Goal: Task Accomplishment & Management: Manage account settings

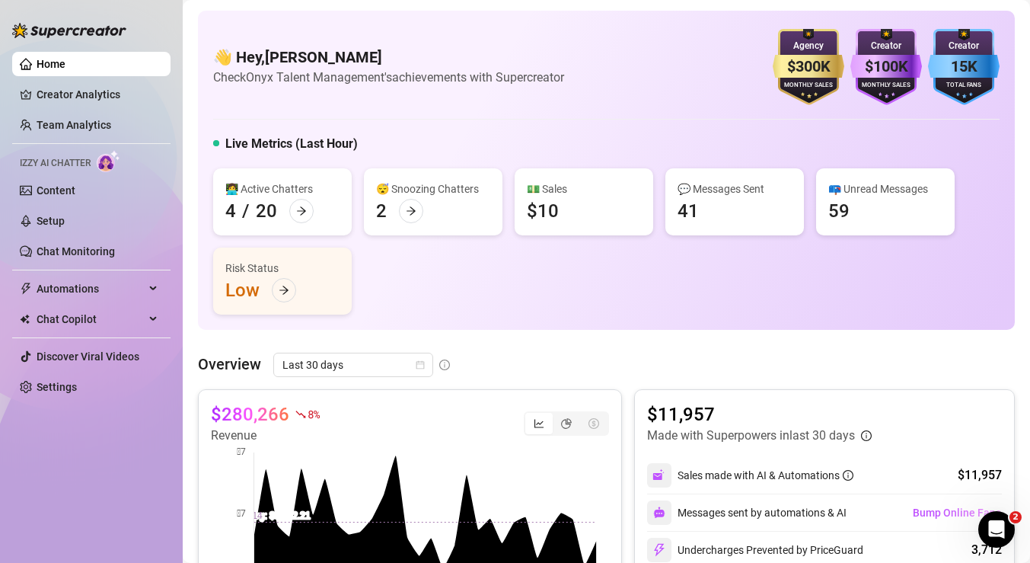
scroll to position [30, 0]
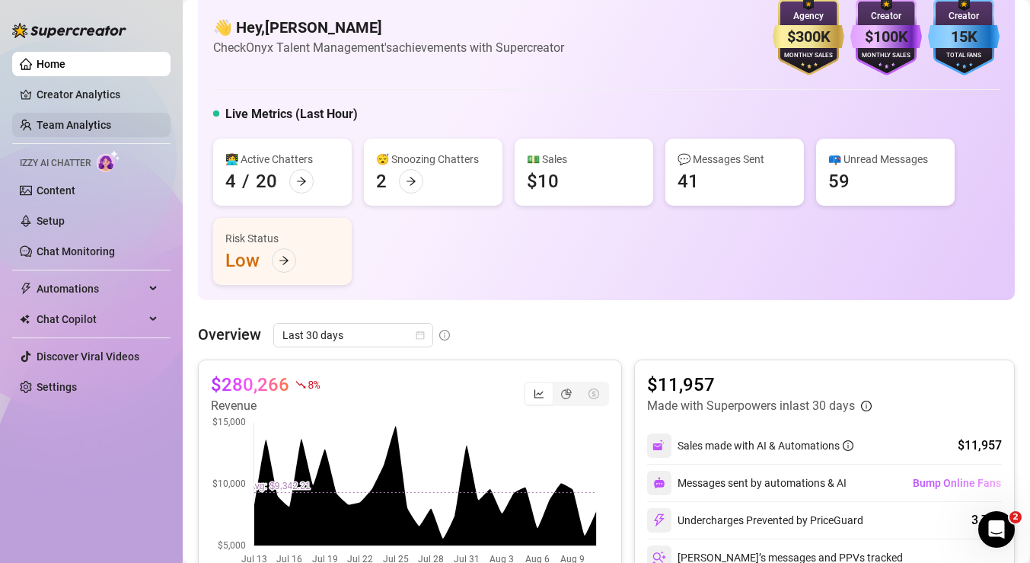
click at [77, 126] on link "Team Analytics" at bounding box center [74, 125] width 75 height 12
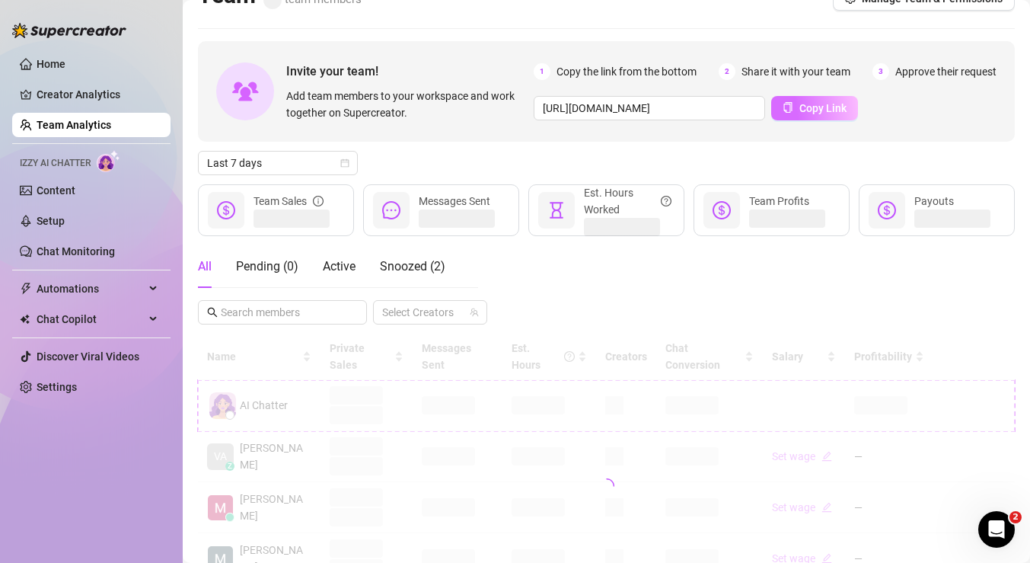
click at [809, 112] on span "Copy Link" at bounding box center [822, 108] width 47 height 12
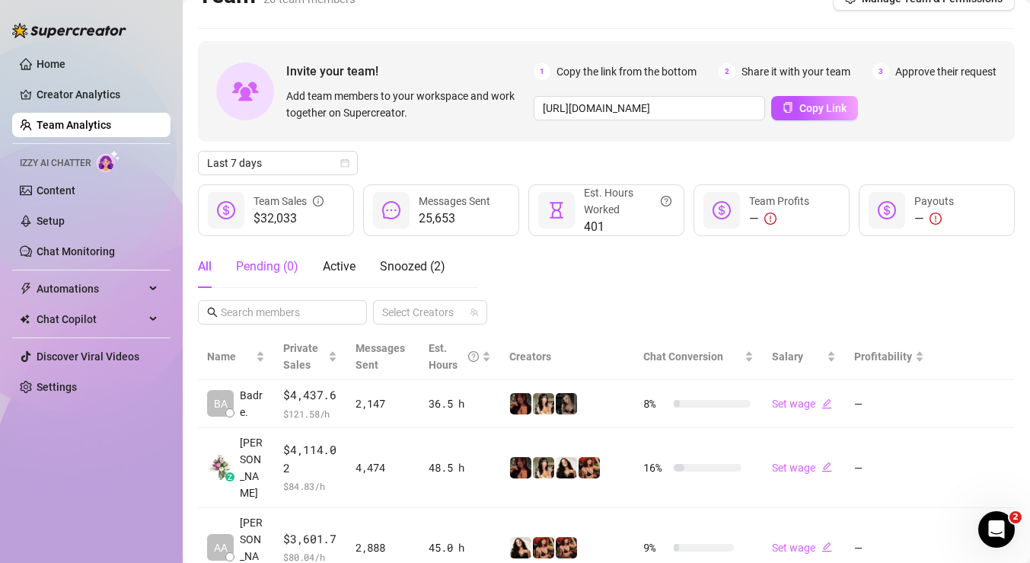
click at [279, 265] on div "Pending ( 0 )" at bounding box center [267, 266] width 62 height 18
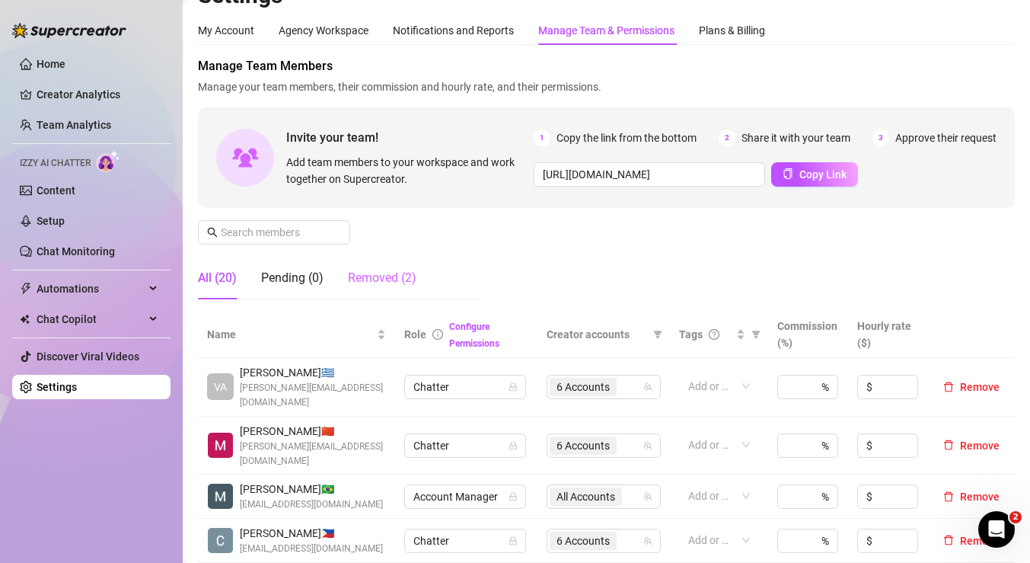
scroll to position [30, 0]
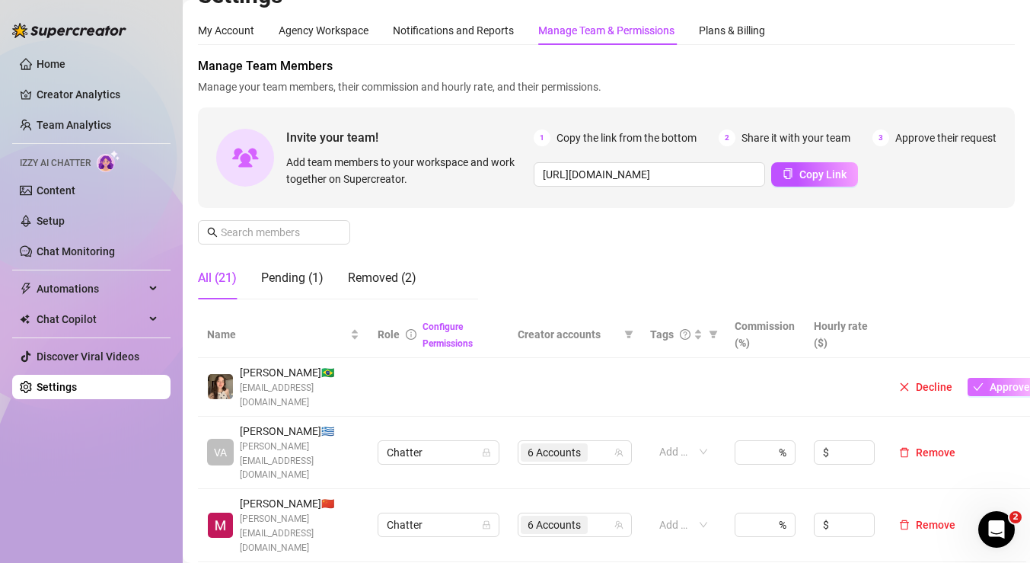
click at [983, 391] on button "Approve" at bounding box center [1002, 387] width 68 height 18
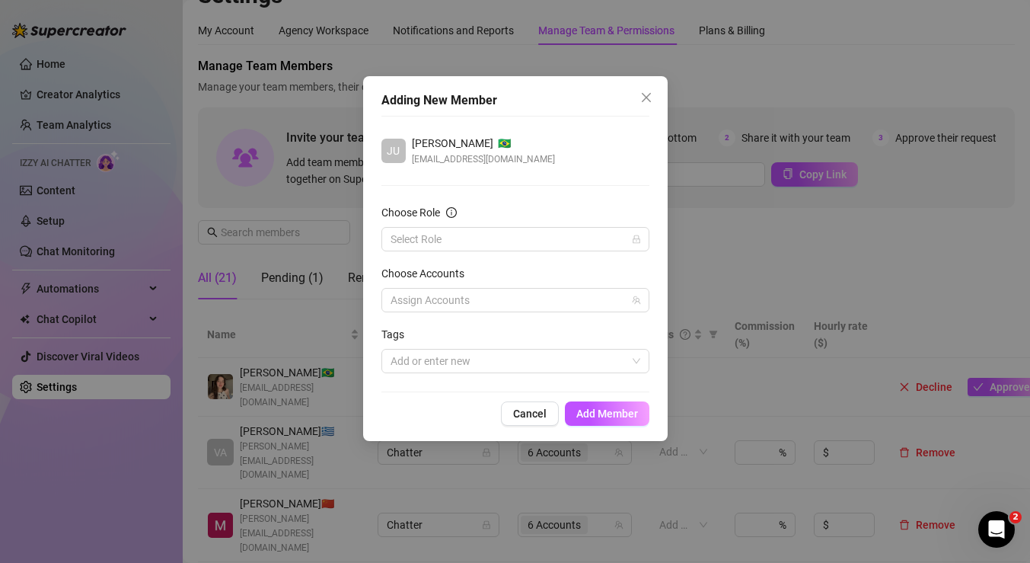
click at [465, 254] on form "Choose Role Select Role Choose Accounts Assign Accounts Tags Add or enter new" at bounding box center [515, 288] width 268 height 169
click at [450, 239] on input "Choose Role" at bounding box center [509, 239] width 236 height 23
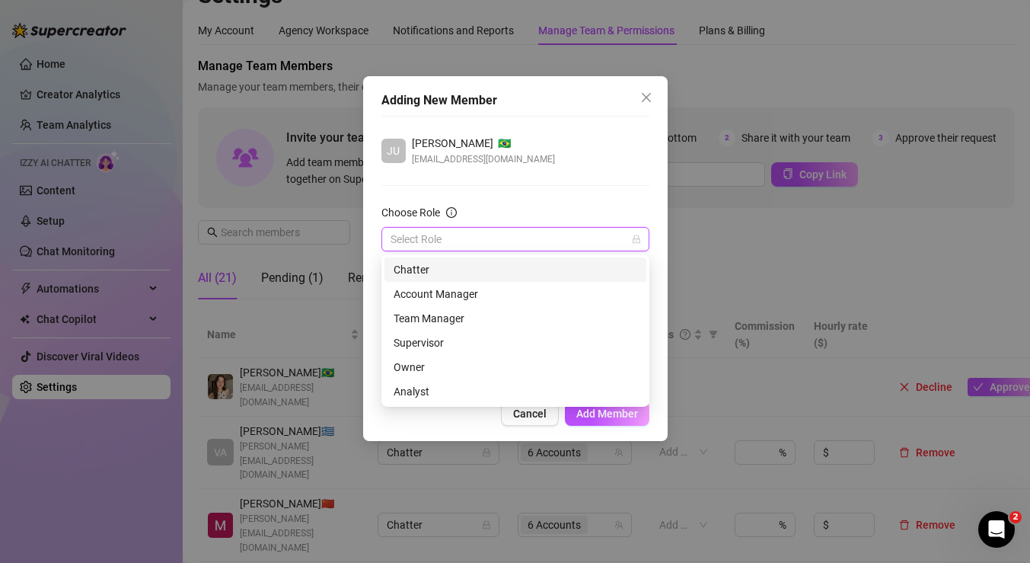
click at [426, 270] on div "Chatter" at bounding box center [516, 269] width 244 height 17
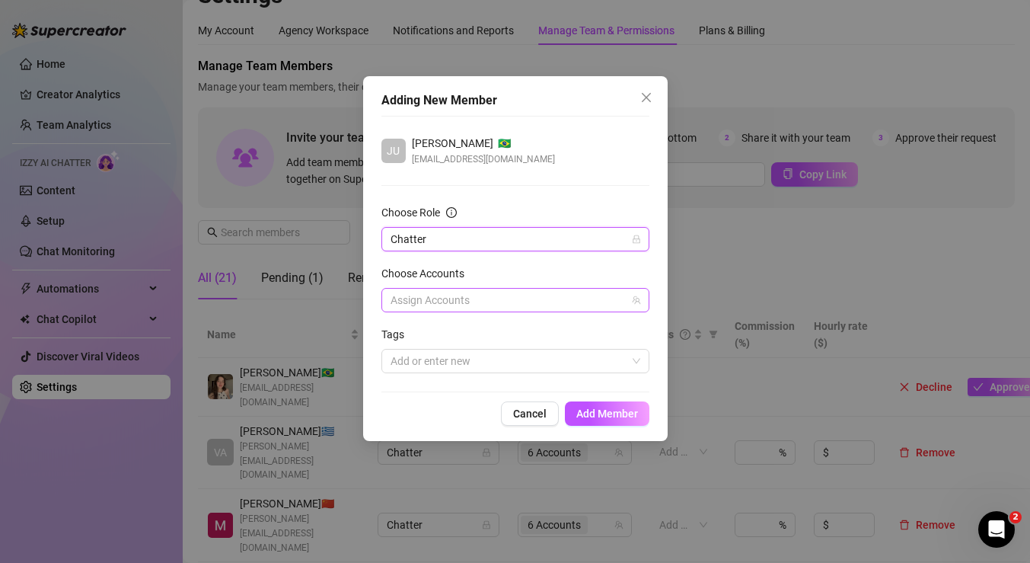
click at [458, 301] on div at bounding box center [507, 299] width 246 height 21
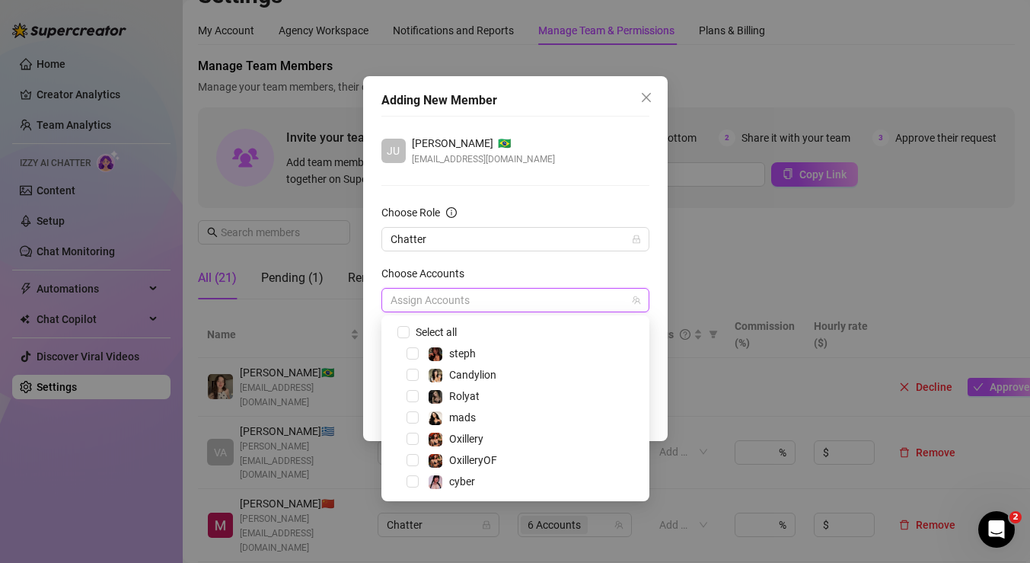
click at [410, 355] on span "Select tree node" at bounding box center [413, 353] width 12 height 12
click at [410, 391] on span "Select tree node" at bounding box center [413, 396] width 12 height 12
click at [413, 378] on span "Select tree node" at bounding box center [413, 374] width 12 height 12
click at [413, 392] on span "Select tree node" at bounding box center [413, 396] width 12 height 12
click at [413, 420] on span "Select tree node" at bounding box center [413, 417] width 12 height 12
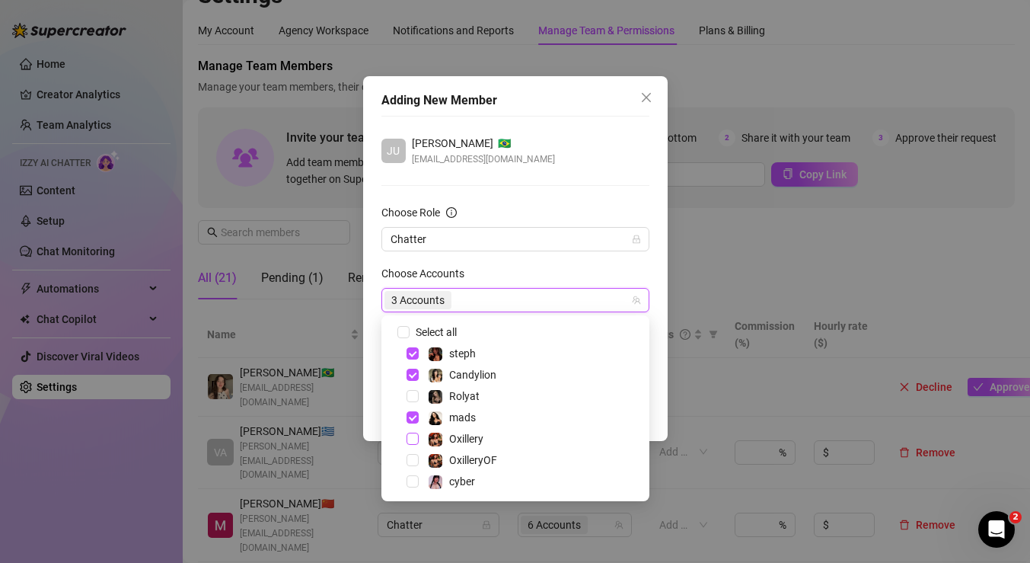
click at [413, 432] on span "Select tree node" at bounding box center [413, 438] width 12 height 12
click at [412, 459] on span "Select tree node" at bounding box center [413, 460] width 12 height 12
click at [412, 477] on span "Select tree node" at bounding box center [413, 481] width 12 height 12
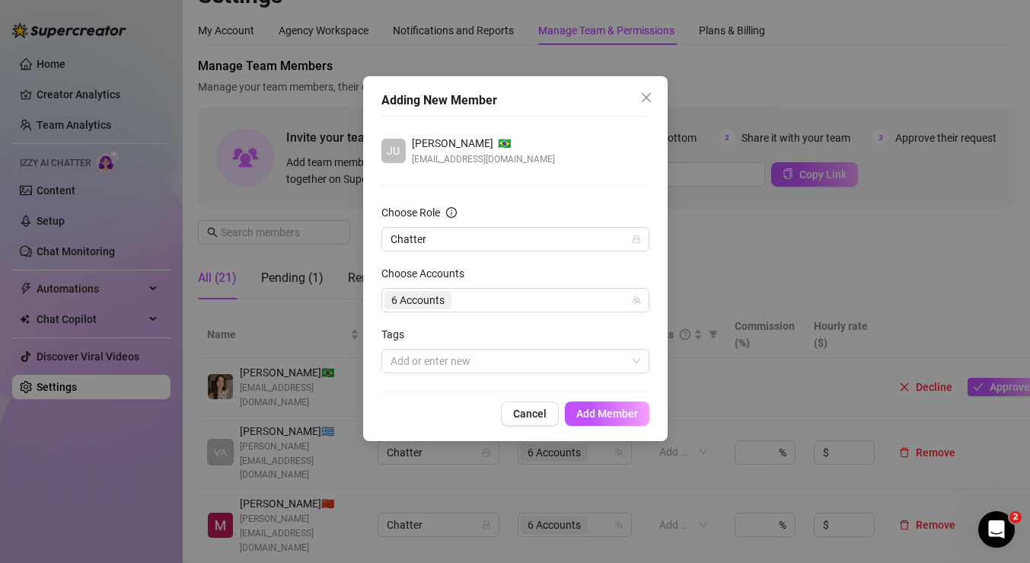
click at [620, 206] on div "Choose Role" at bounding box center [515, 215] width 268 height 23
click at [614, 412] on span "Add Member" at bounding box center [607, 413] width 62 height 12
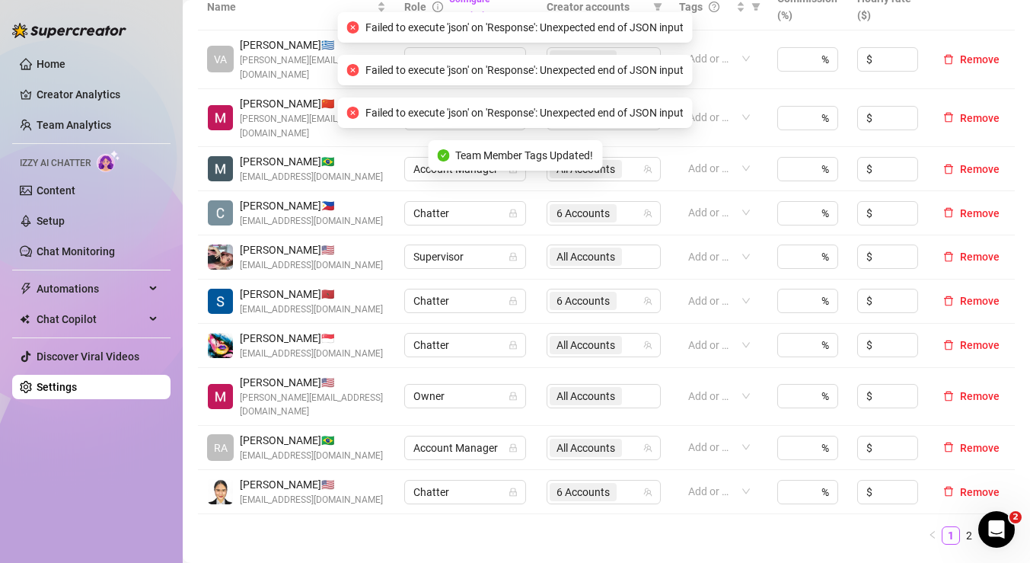
scroll to position [0, 0]
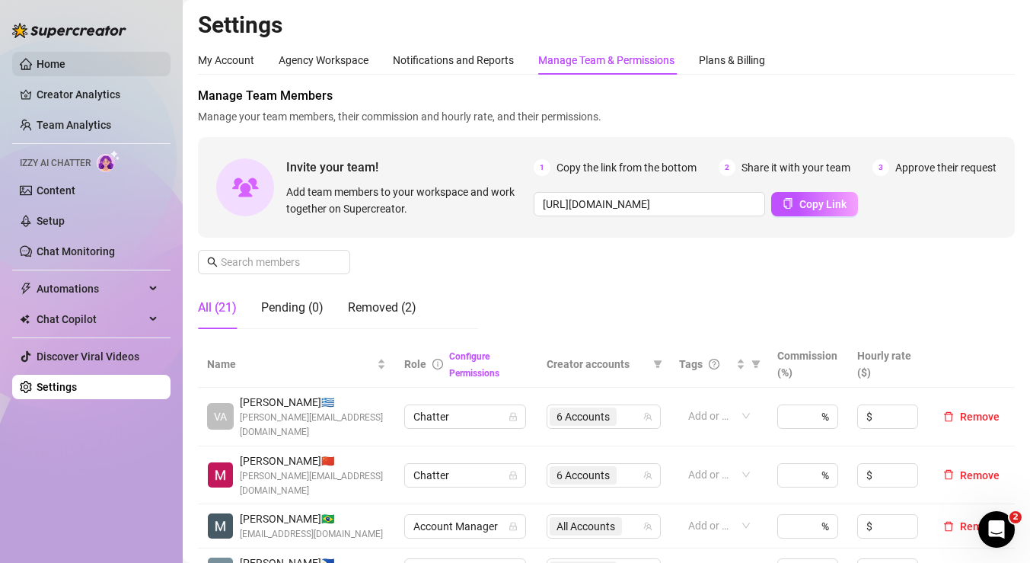
click at [41, 68] on link "Home" at bounding box center [51, 64] width 29 height 12
